Goal: Task Accomplishment & Management: Manage account settings

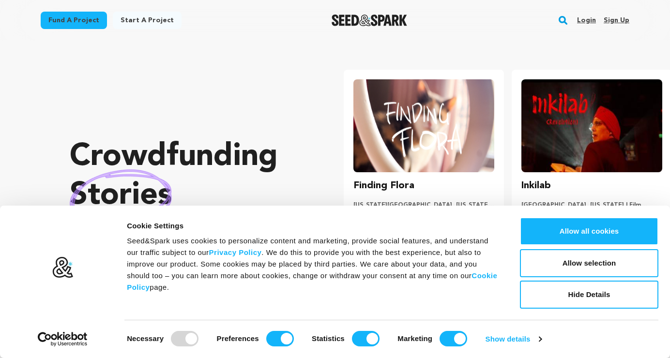
scroll to position [0, 176]
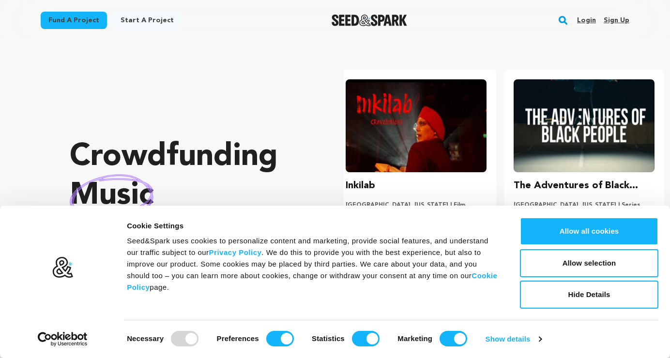
click at [619, 18] on link "Sign up" at bounding box center [617, 20] width 26 height 15
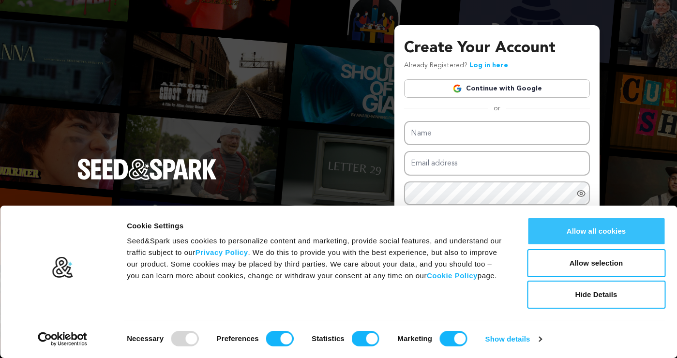
click at [579, 227] on button "Allow all cookies" at bounding box center [596, 231] width 138 height 28
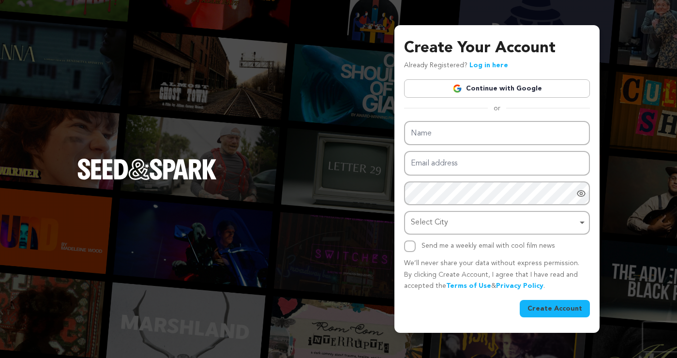
click at [481, 86] on link "Continue with Google" at bounding box center [497, 88] width 186 height 18
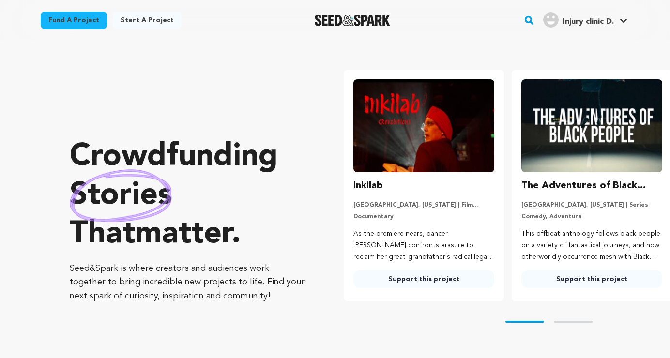
scroll to position [0, 176]
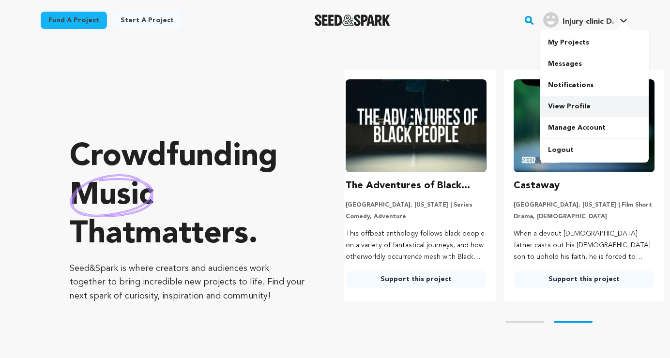
click at [559, 111] on link "View Profile" at bounding box center [594, 106] width 108 height 21
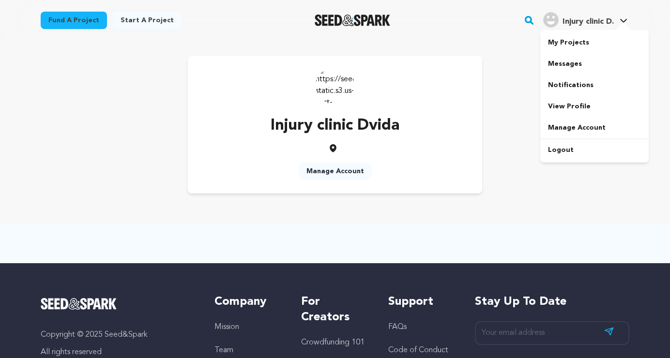
click at [601, 18] on span "Injury clinic D." at bounding box center [588, 22] width 51 height 8
click at [567, 128] on link "Manage Account" at bounding box center [594, 127] width 108 height 21
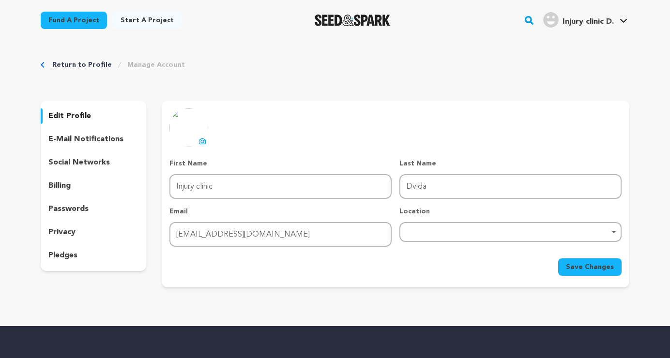
click at [81, 162] on p "social networks" at bounding box center [78, 163] width 61 height 12
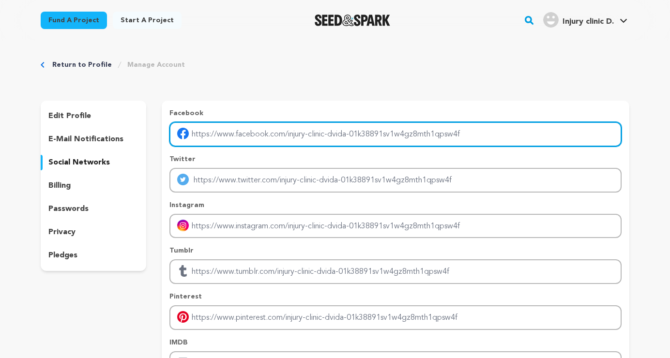
paste input "[URL][DOMAIN_NAME]"
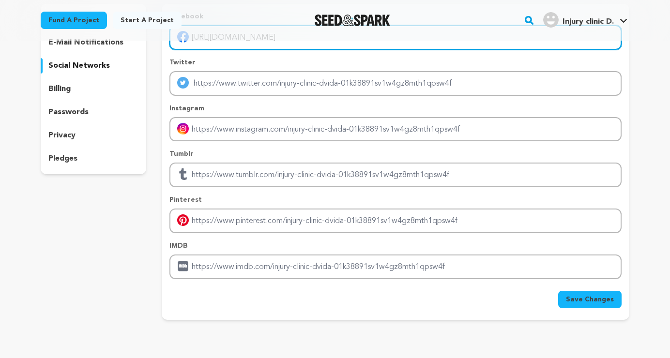
type input "[URL][DOMAIN_NAME]"
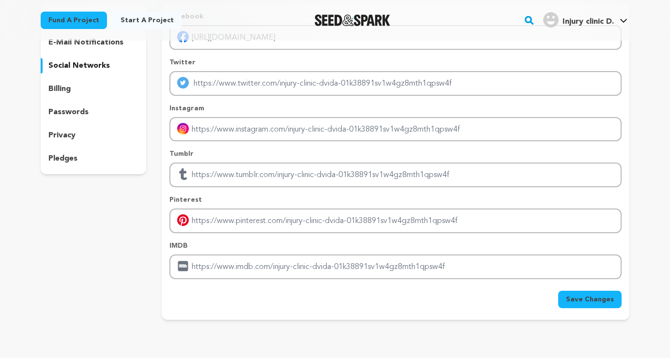
click at [597, 301] on span "Save Changes" at bounding box center [590, 300] width 48 height 10
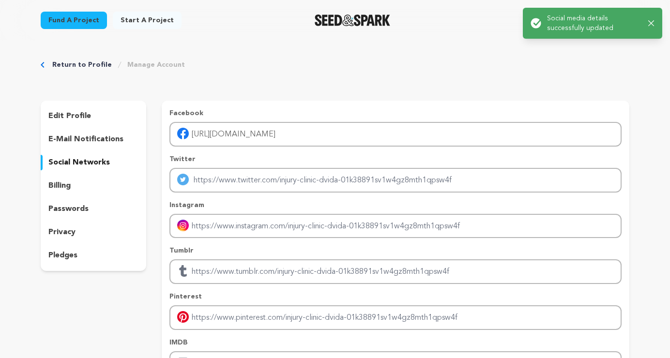
click at [657, 21] on div "Success: Info: Warning: Error: Social media details successfully updated Close …" at bounding box center [592, 23] width 139 height 31
click at [653, 23] on icon "button" at bounding box center [651, 23] width 6 height 6
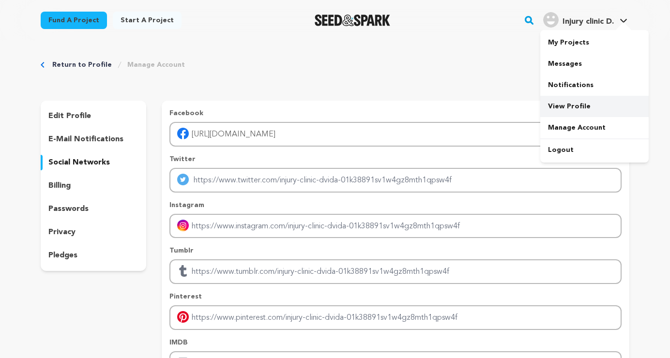
click at [566, 103] on link "View Profile" at bounding box center [594, 106] width 108 height 21
